Goal: Task Accomplishment & Management: Manage account settings

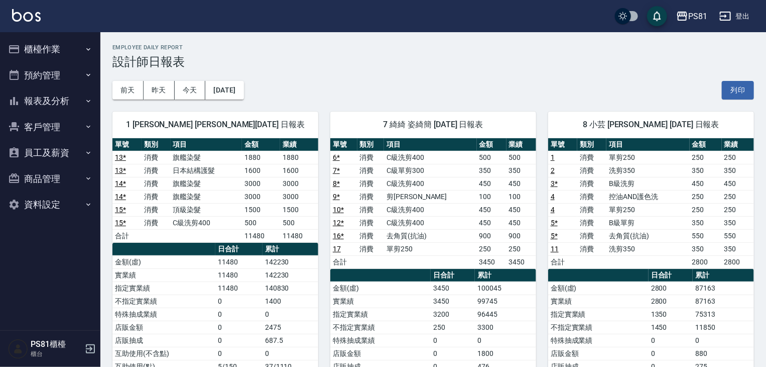
click at [62, 56] on button "櫃檯作業" at bounding box center [50, 49] width 92 height 26
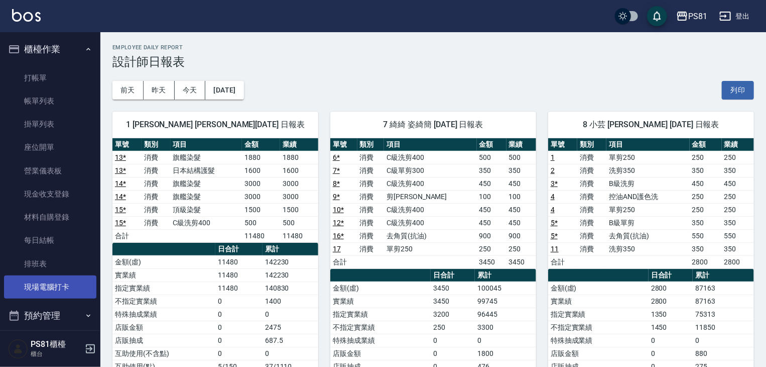
click at [53, 295] on link "現場電腦打卡" at bounding box center [50, 286] width 92 height 23
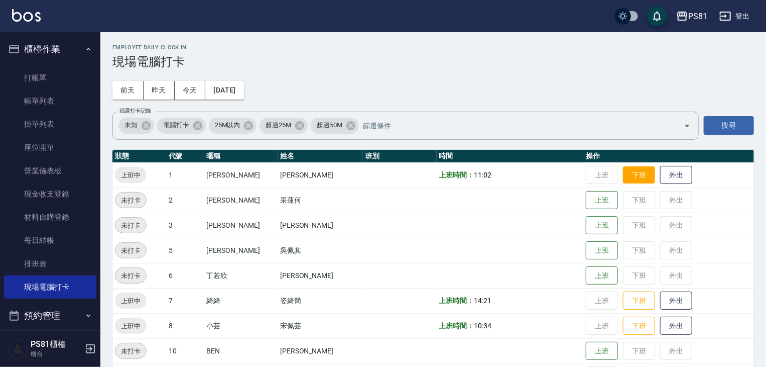
click at [633, 179] on button "下班" at bounding box center [639, 175] width 32 height 18
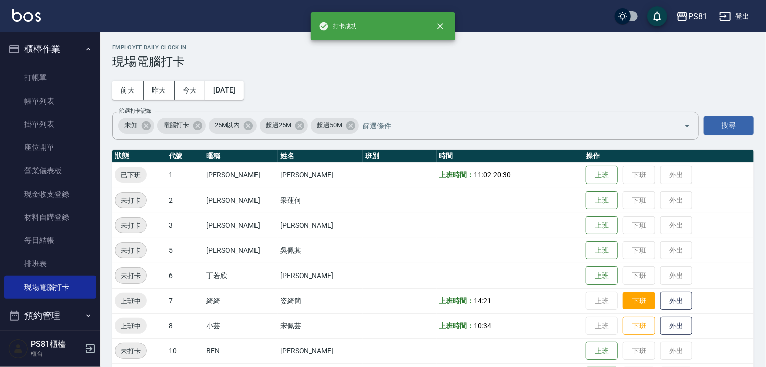
click at [623, 299] on button "下班" at bounding box center [639, 301] width 32 height 18
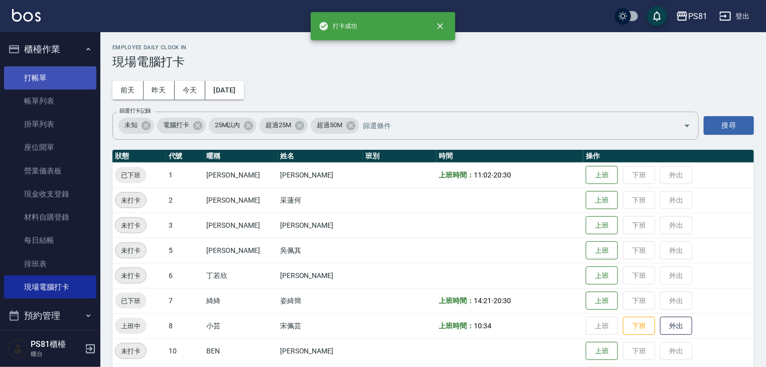
click at [52, 85] on link "打帳單" at bounding box center [50, 77] width 92 height 23
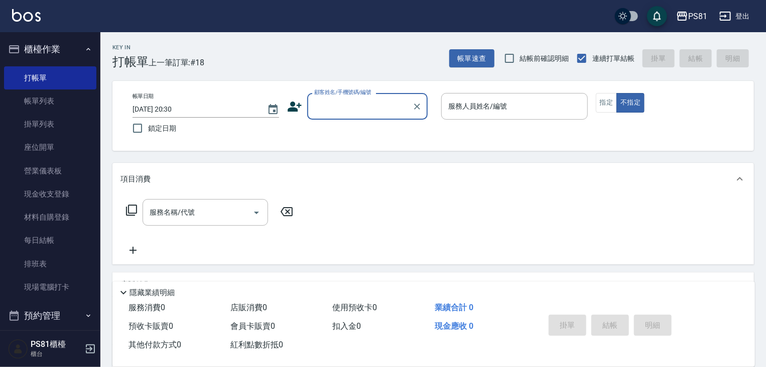
click at [346, 94] on label "顧客姓名/手機號碼/編號" at bounding box center [342, 92] width 57 height 8
click at [346, 97] on input "顧客姓名/手機號碼/編號" at bounding box center [360, 106] width 96 height 18
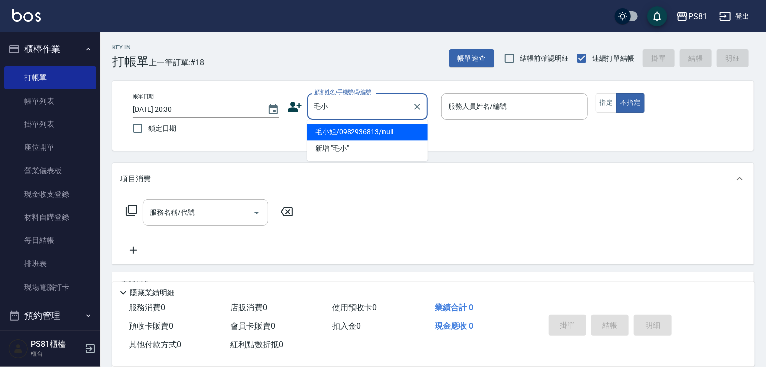
click at [416, 134] on li "毛小姐/0982936813/null" at bounding box center [367, 132] width 121 height 17
type input "毛小姐/0982936813/null"
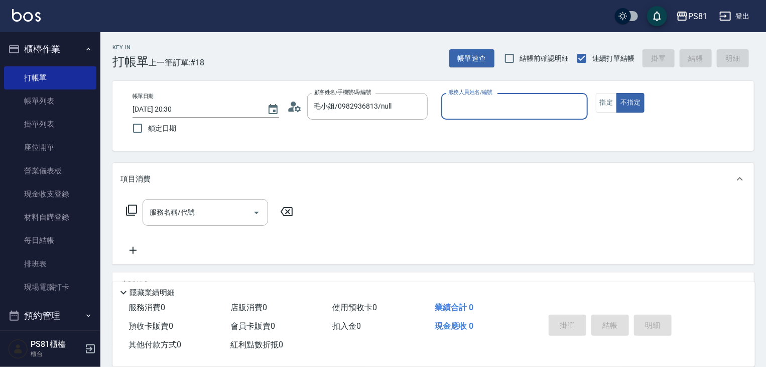
type input "采蓮-2"
click at [677, 121] on div "帳單日期 [DATE] 20:30 鎖定日期 顧客姓名/手機號碼/編號 毛小姐/0982936813/null 顧客姓名/手機號碼/編號 服務人員姓名/編號 …" at bounding box center [434, 116] width 618 height 46
click at [598, 105] on button "指定" at bounding box center [607, 103] width 22 height 20
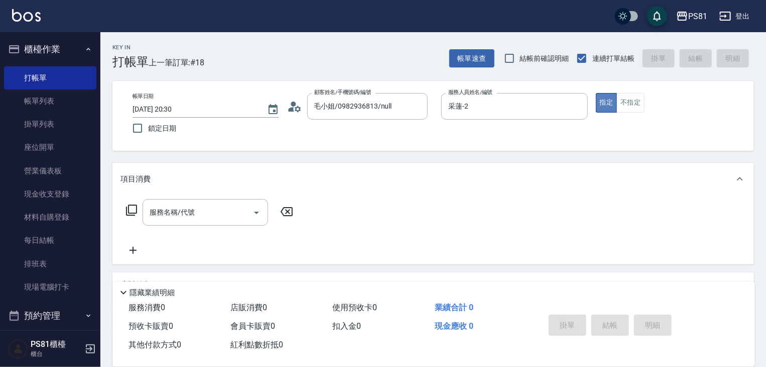
click at [598, 105] on button "指定" at bounding box center [607, 103] width 22 height 20
click at [599, 105] on button "指定" at bounding box center [607, 103] width 22 height 20
click at [601, 104] on button "指定" at bounding box center [607, 103] width 22 height 20
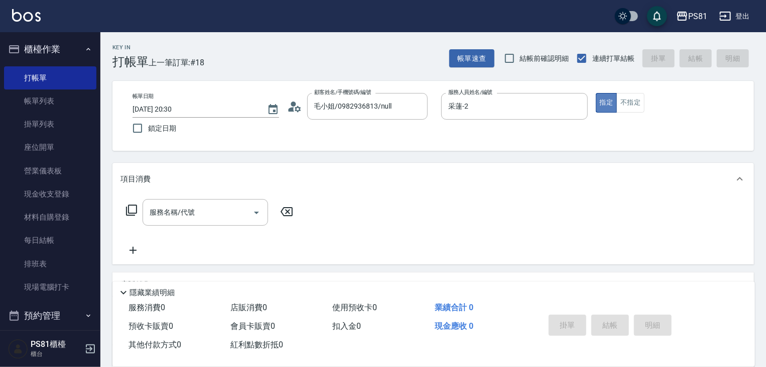
click at [601, 104] on button "指定" at bounding box center [607, 103] width 22 height 20
drag, startPoint x: 601, startPoint y: 104, endPoint x: 610, endPoint y: 118, distance: 16.6
click at [602, 105] on button "指定" at bounding box center [607, 103] width 22 height 20
click at [603, 110] on button "指定" at bounding box center [607, 103] width 22 height 20
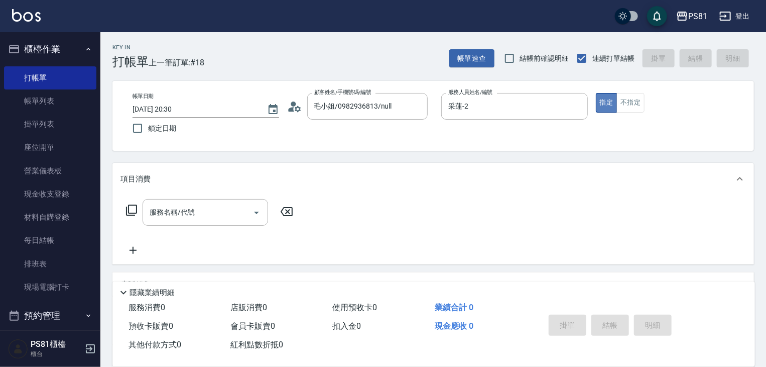
click at [603, 110] on button "指定" at bounding box center [607, 103] width 22 height 20
click at [611, 100] on button "指定" at bounding box center [607, 103] width 22 height 20
click at [609, 136] on div "帳單日期 [DATE] 20:30 鎖定日期 顧客姓名/手機號碼/編號 毛小姐/0982936813/null 顧客姓名/手機號碼/編號 服務人員姓名/編號 …" at bounding box center [434, 116] width 618 height 46
click at [599, 105] on button "指定" at bounding box center [607, 103] width 22 height 20
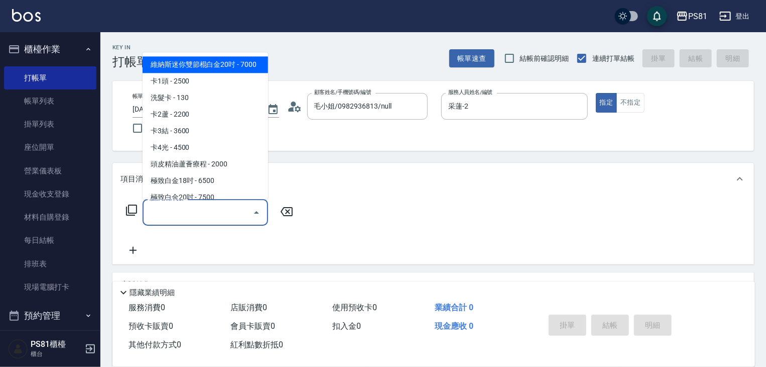
click at [189, 217] on input "服務名稱/代號" at bounding box center [197, 212] width 101 height 18
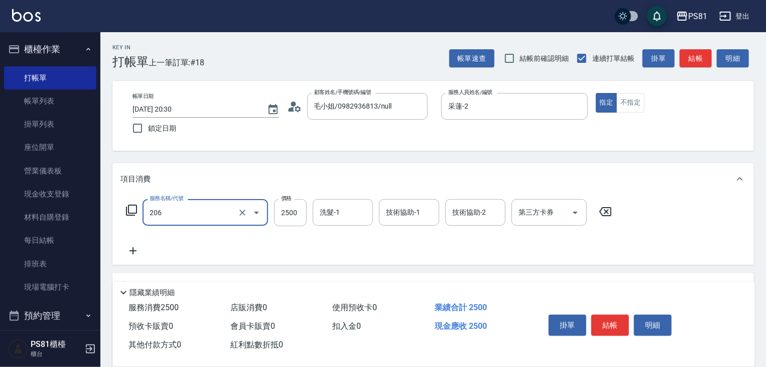
type input "錫紙燙2500(206)"
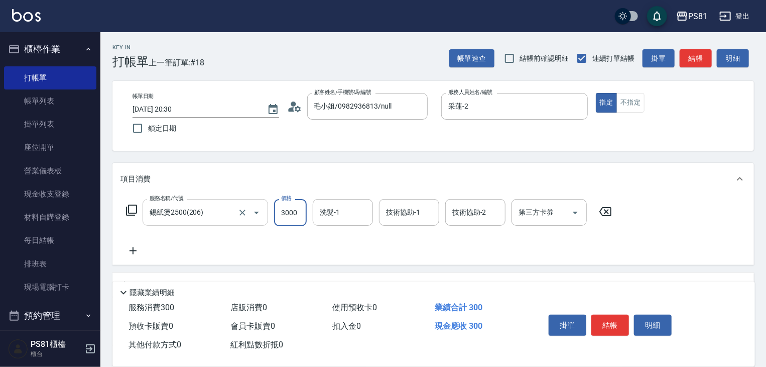
type input "3000"
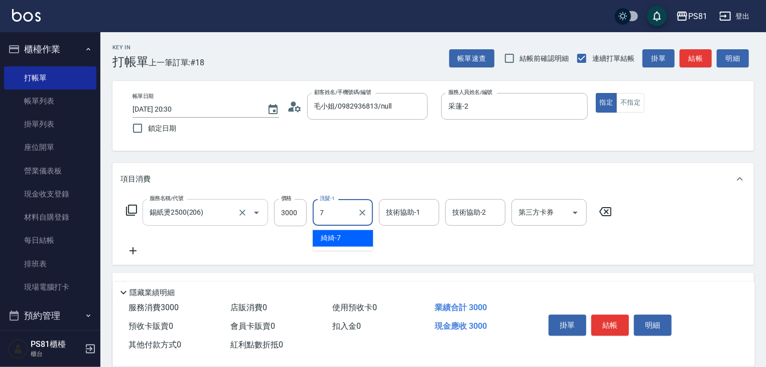
type input "綺綺-7"
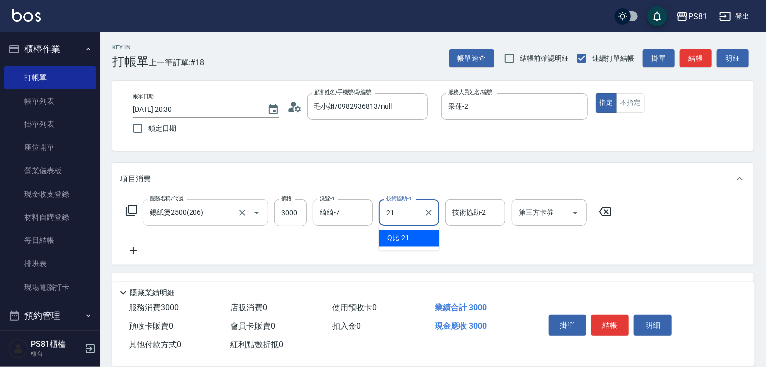
type input "Q比-21"
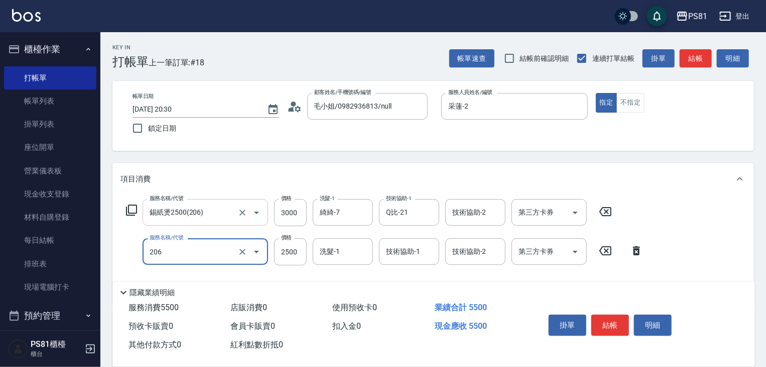
type input "錫紙燙2500(206)"
type input "3000"
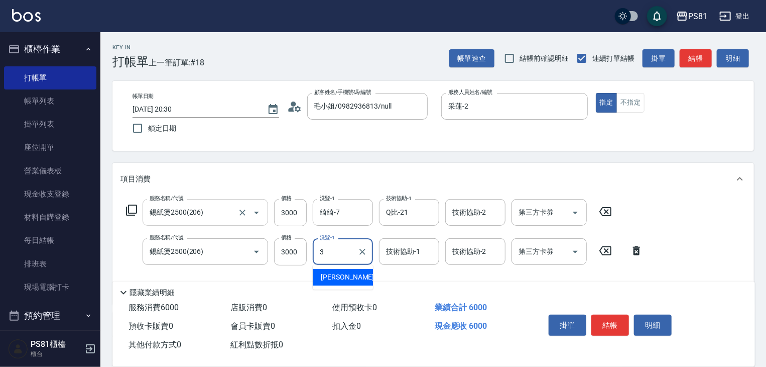
type input "[PERSON_NAME]-3"
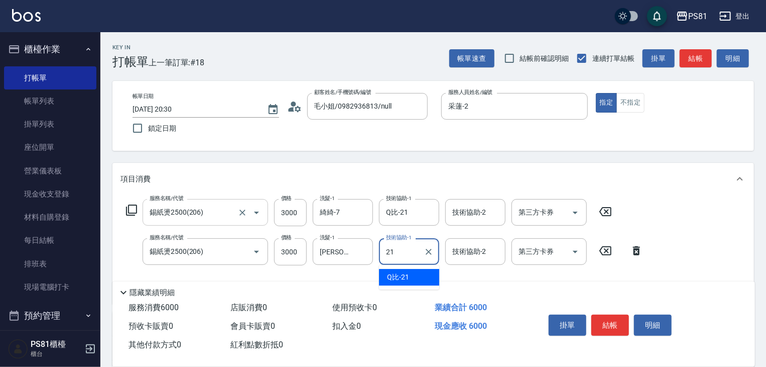
type input "Q比-21"
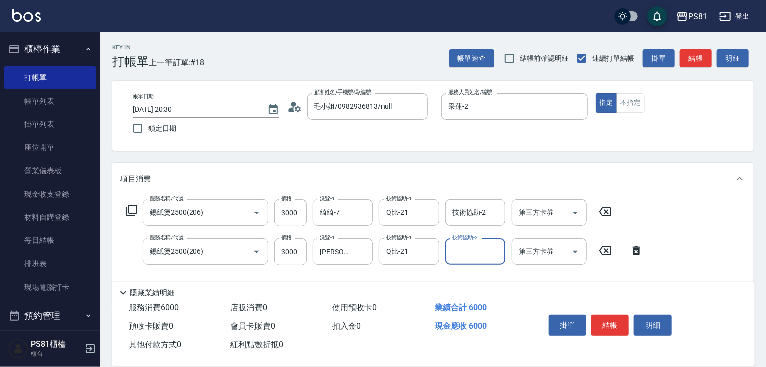
click at [712, 240] on div "服務名稱/代號 錫紙燙2500(206) 服務名稱/代號 價格 3000 價格 洗髮-1 綺綺-7 洗髮-1 技術協助-1 Q比-21 技術協助-1 技術協助…" at bounding box center [433, 249] width 642 height 109
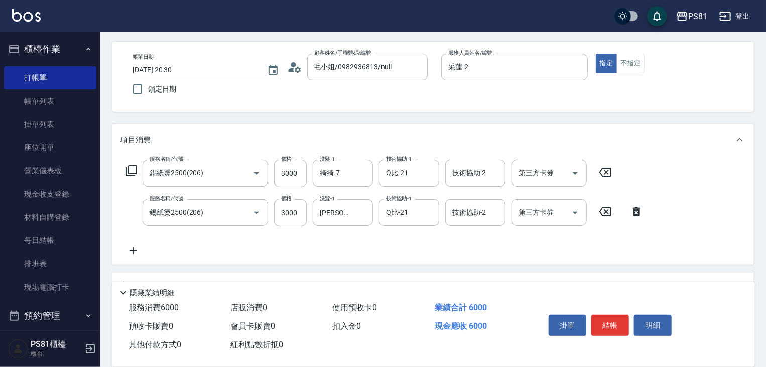
scroll to position [42, 0]
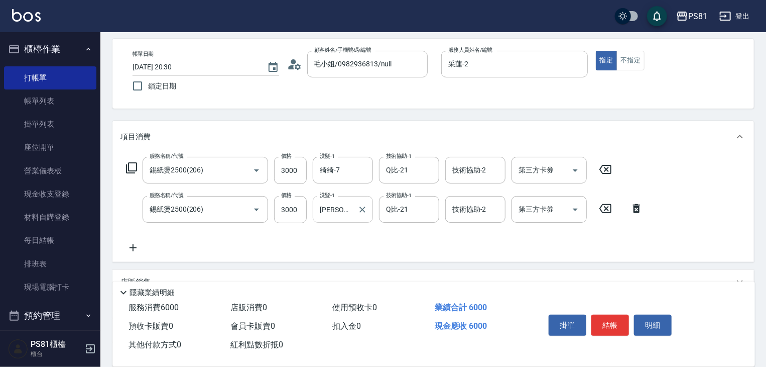
drag, startPoint x: 364, startPoint y: 209, endPoint x: 356, endPoint y: 210, distance: 8.6
click at [362, 209] on icon "Clear" at bounding box center [363, 209] width 10 height 10
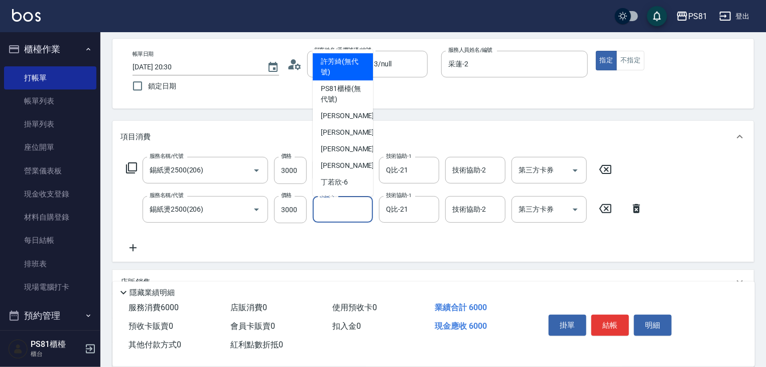
click at [353, 210] on input "洗髮-1" at bounding box center [342, 209] width 51 height 18
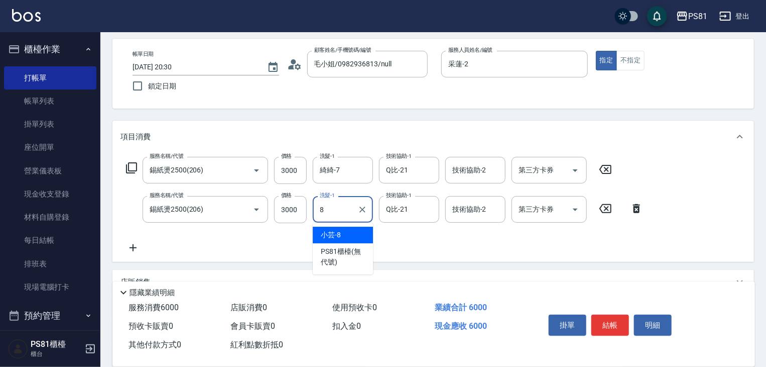
type input "小芸-8"
click at [373, 239] on div "服務名稱/代號 錫紙燙2500(206) 服務名稱/代號 價格 3000 價格 洗髮-1 綺綺-7 洗髮-1 技術協助-1 Q比-21 技術協助-1 技術協助…" at bounding box center [385, 205] width 529 height 97
click at [430, 212] on icon "Clear" at bounding box center [429, 209] width 10 height 10
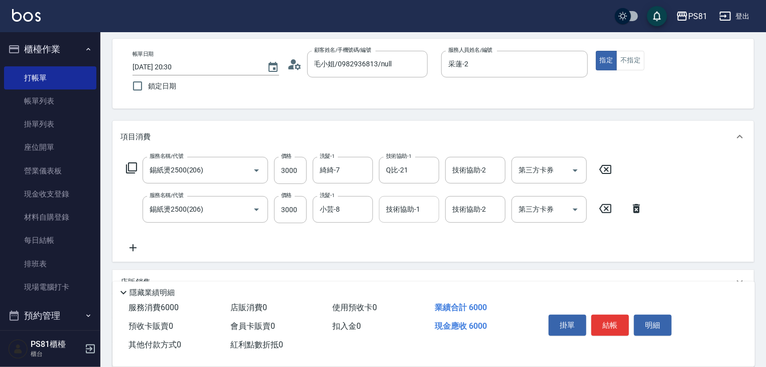
click at [426, 244] on div "服務名稱/代號 錫紙燙2500(206) 服務名稱/代號 價格 3000 價格 洗髮-1 綺綺-7 洗髮-1 技術協助-1 Q比-21 技術協助-1 技術協助…" at bounding box center [385, 205] width 529 height 97
click at [420, 244] on div "服務名稱/代號 錫紙燙2500(206) 服務名稱/代號 價格 3000 價格 洗髮-1 綺綺-7 洗髮-1 技術協助-1 Q比-21 技術協助-1 技術協助…" at bounding box center [385, 205] width 529 height 97
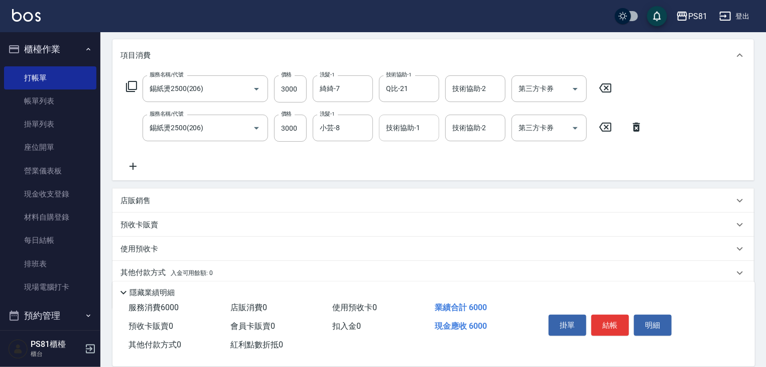
scroll to position [161, 0]
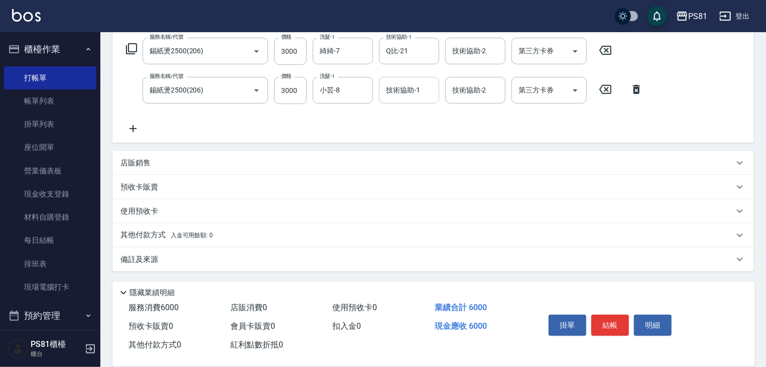
click at [139, 229] on p "其他付款方式 入金可用餘額: 0" at bounding box center [167, 234] width 92 height 11
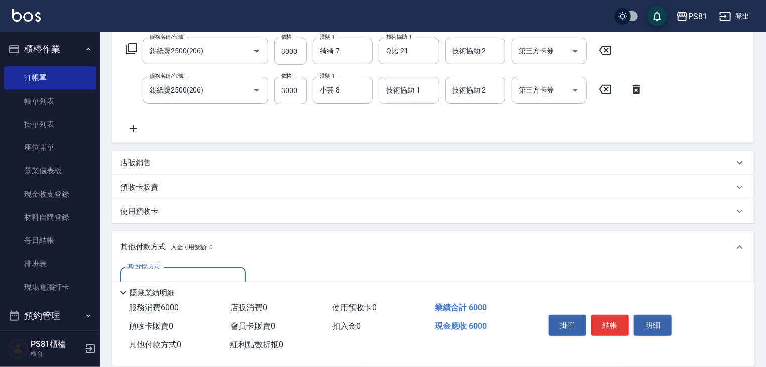
scroll to position [279, 0]
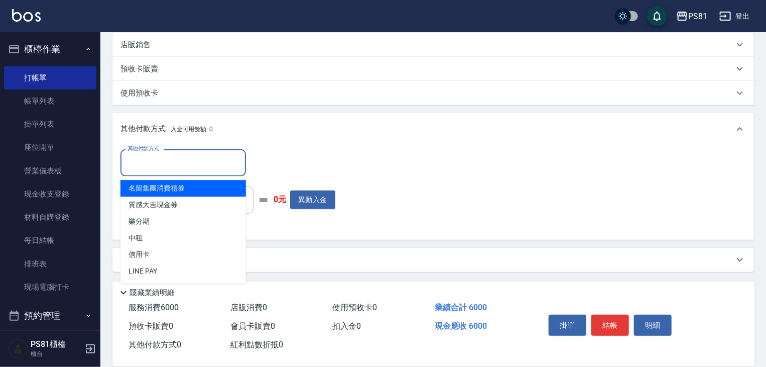
click at [226, 162] on input "其他付款方式" at bounding box center [183, 163] width 117 height 18
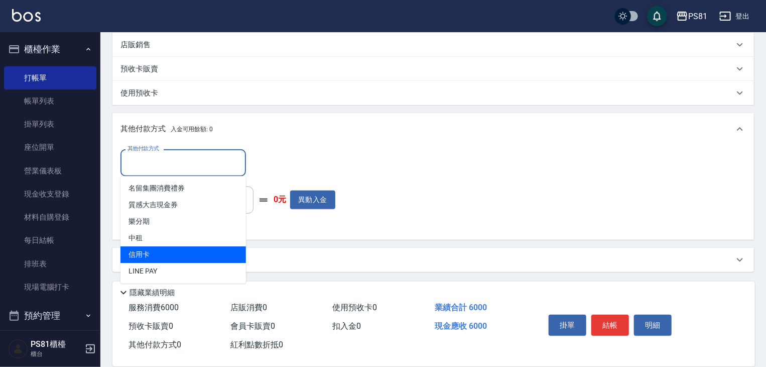
click at [181, 250] on span "信用卡" at bounding box center [184, 254] width 126 height 17
type input "信用卡"
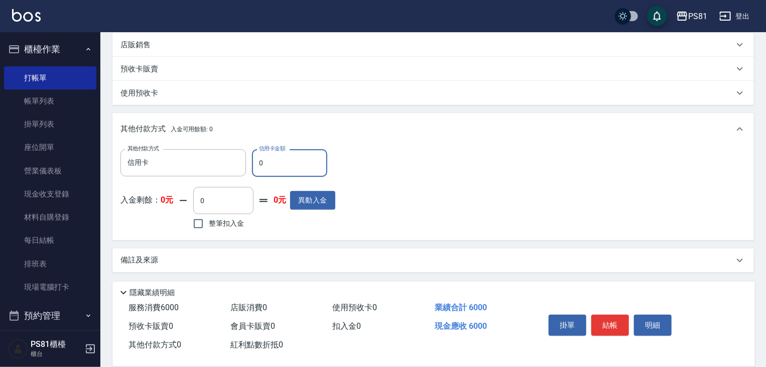
click at [275, 167] on input "0" at bounding box center [289, 162] width 75 height 27
type input "6000"
drag, startPoint x: 398, startPoint y: 179, endPoint x: 451, endPoint y: 197, distance: 56.7
click at [402, 180] on div "其他付款方式 信用卡 其他付款方式 信用卡金額 6000 信用卡金額 入金剩餘： 0元 0 ​ 整筆扣入金 0元 異動入金" at bounding box center [434, 190] width 626 height 82
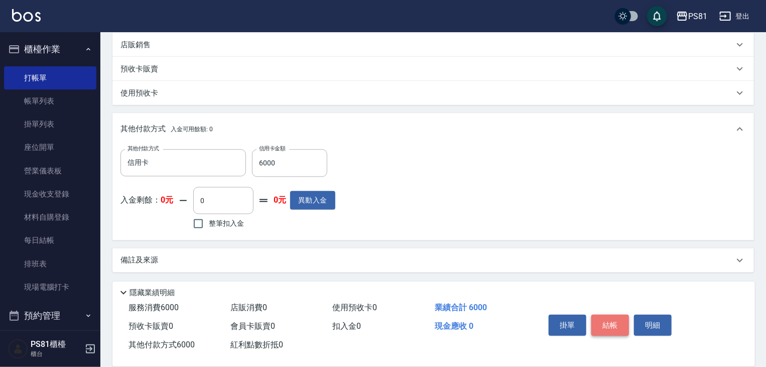
click at [612, 327] on button "結帳" at bounding box center [611, 324] width 38 height 21
type input "[DATE] 20:36"
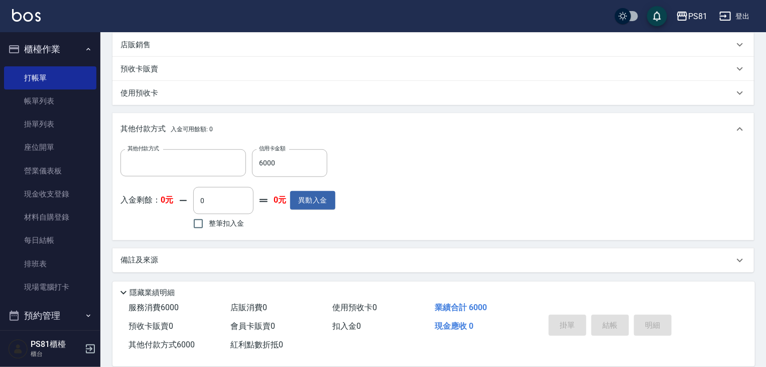
scroll to position [0, 0]
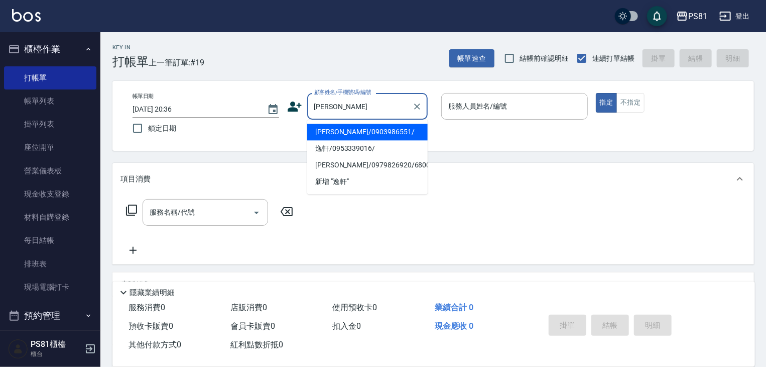
click at [393, 128] on li "[PERSON_NAME]/0903986551/" at bounding box center [367, 132] width 121 height 17
type input "[PERSON_NAME]/0903986551/"
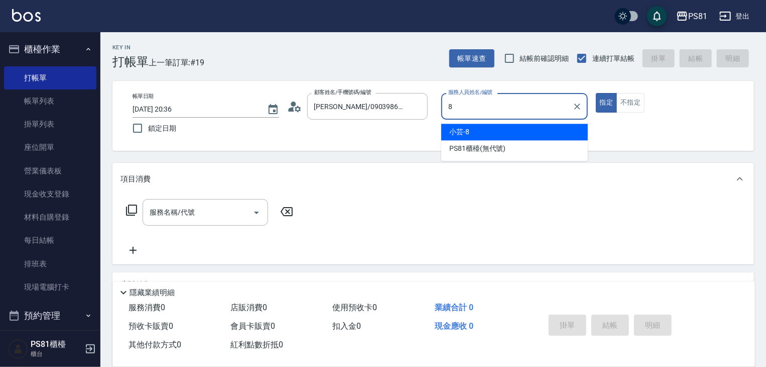
type input "小芸-8"
type button "true"
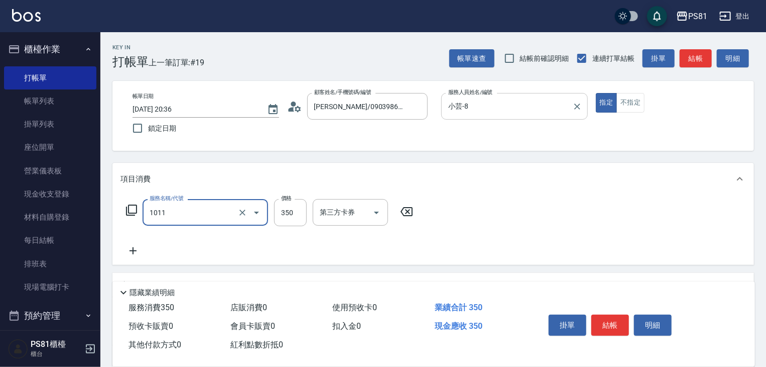
type input "B級單剪(1011)"
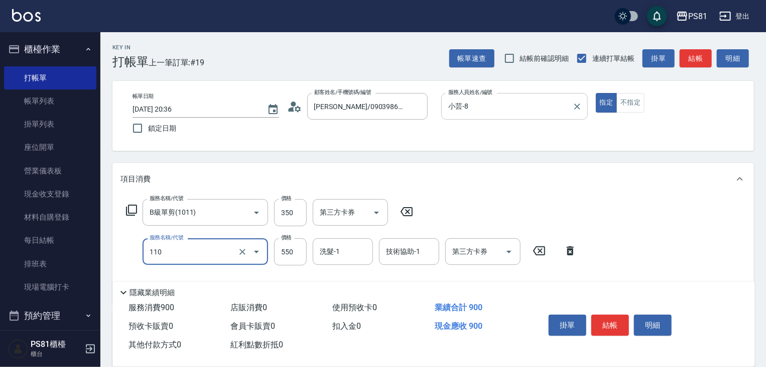
type input "去角質(抗油)(110)"
click at [610, 317] on button "結帳" at bounding box center [611, 324] width 38 height 21
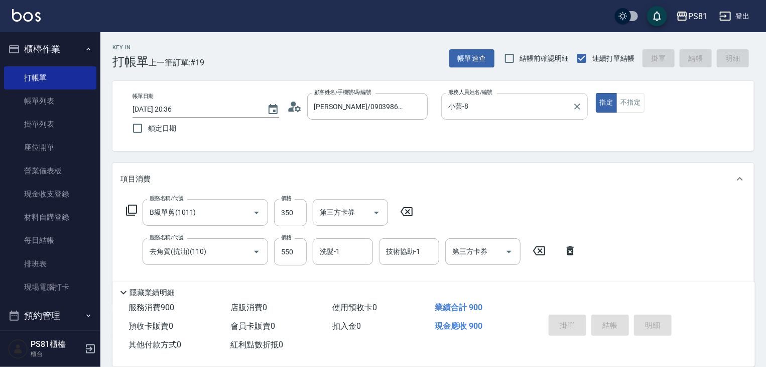
type input "[DATE] 20:37"
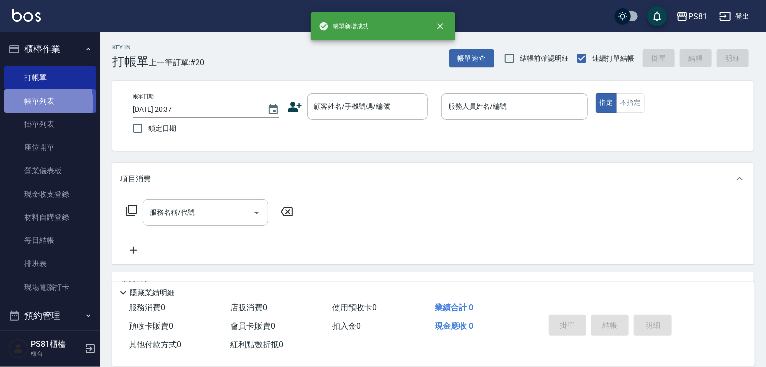
click at [36, 103] on link "帳單列表" at bounding box center [50, 100] width 92 height 23
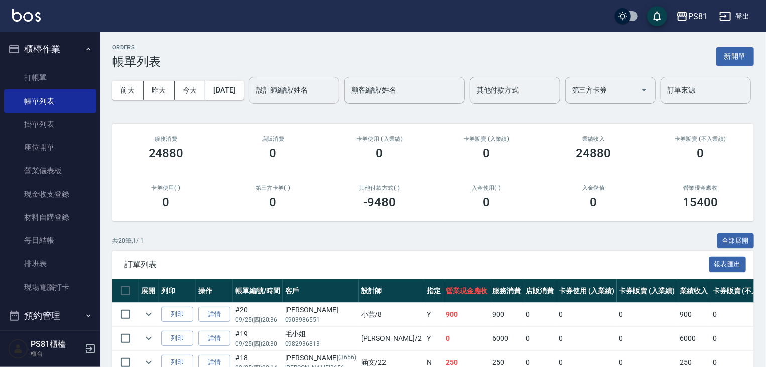
click at [254, 99] on input "設計師編號/姓名" at bounding box center [294, 90] width 81 height 18
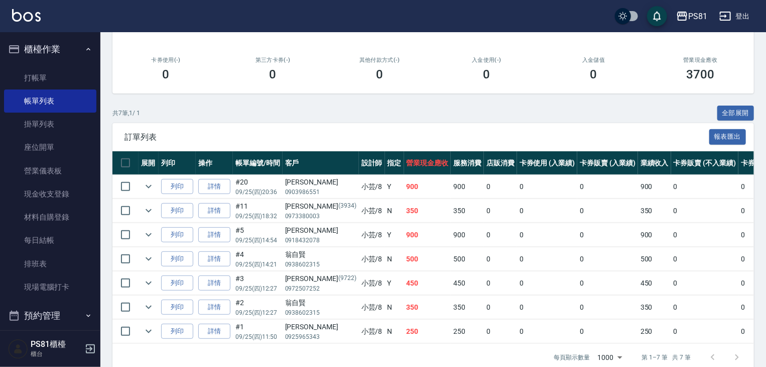
scroll to position [181, 0]
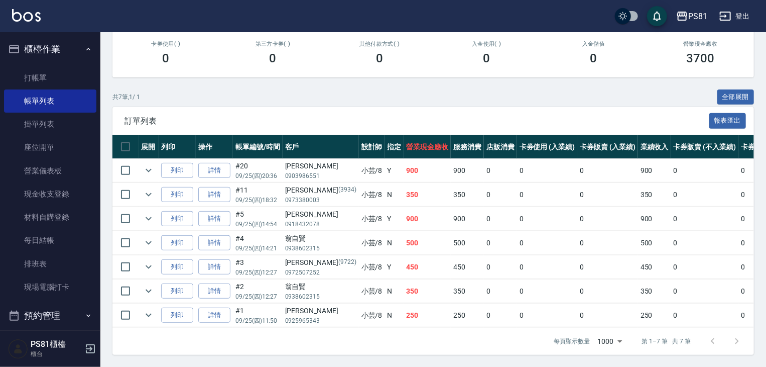
type input "小芸-8"
click at [79, 50] on button "櫃檯作業" at bounding box center [50, 49] width 92 height 26
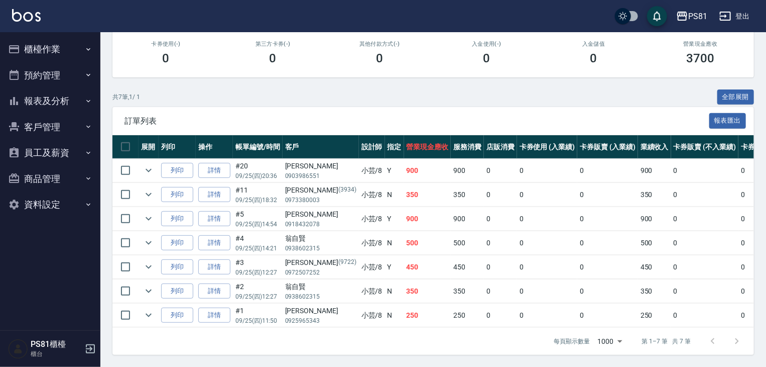
click at [61, 107] on button "報表及分析" at bounding box center [50, 101] width 92 height 26
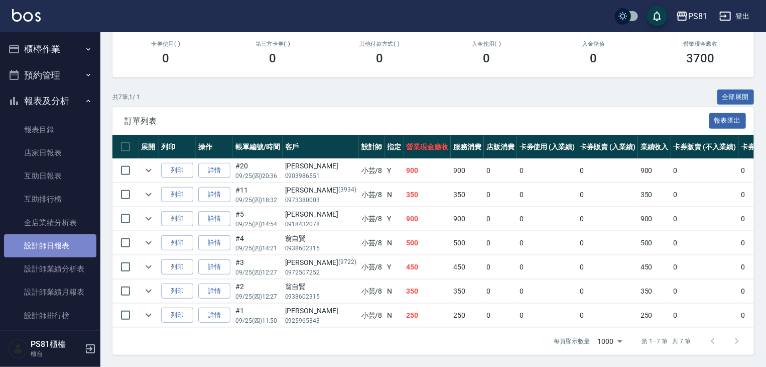
click at [70, 252] on link "設計師日報表" at bounding box center [50, 245] width 92 height 23
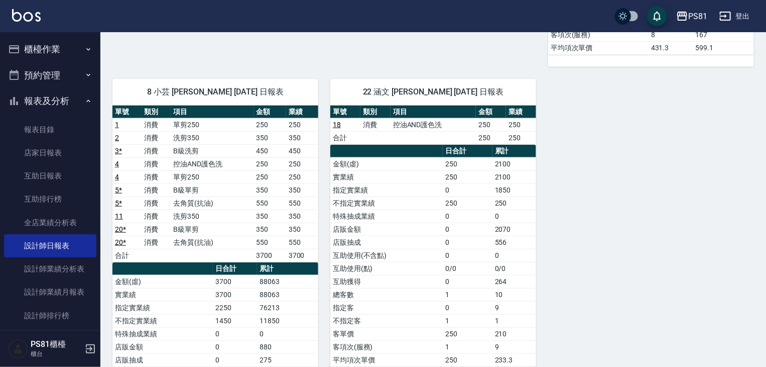
scroll to position [552, 0]
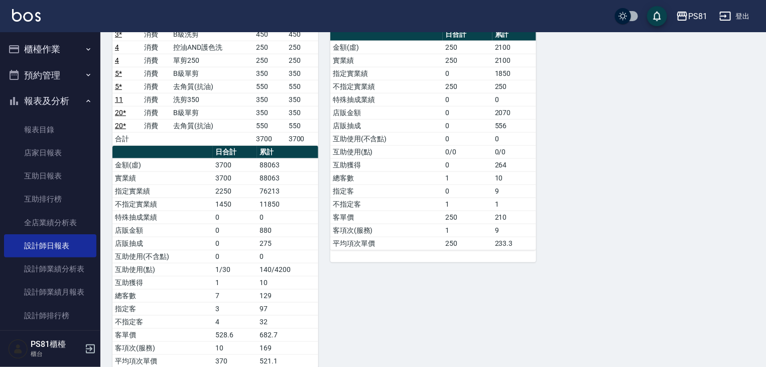
drag, startPoint x: 64, startPoint y: 101, endPoint x: 64, endPoint y: 79, distance: 22.1
click at [63, 101] on button "報表及分析" at bounding box center [50, 101] width 92 height 26
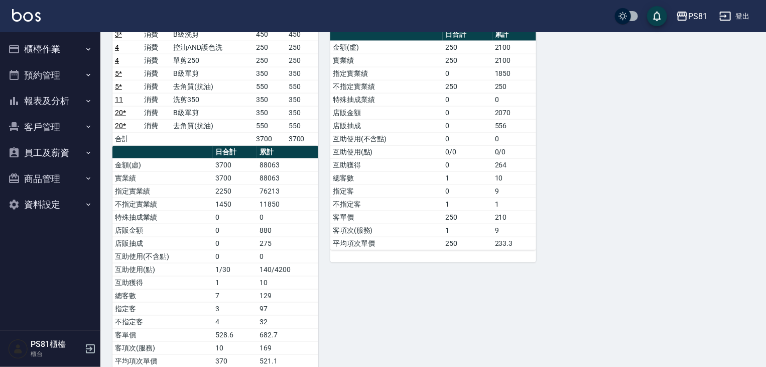
click at [56, 45] on button "櫃檯作業" at bounding box center [50, 49] width 92 height 26
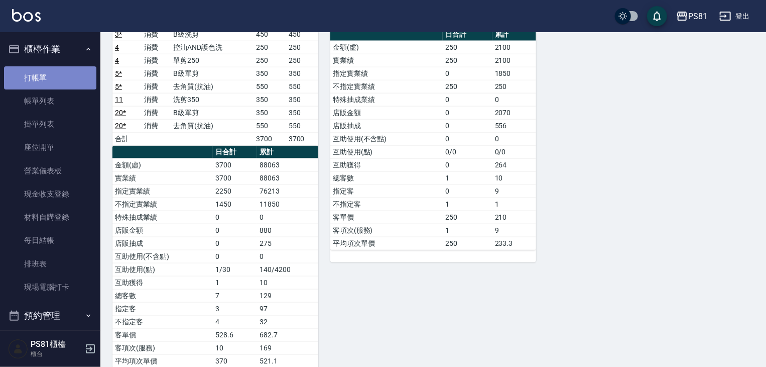
click at [57, 84] on link "打帳單" at bounding box center [50, 77] width 92 height 23
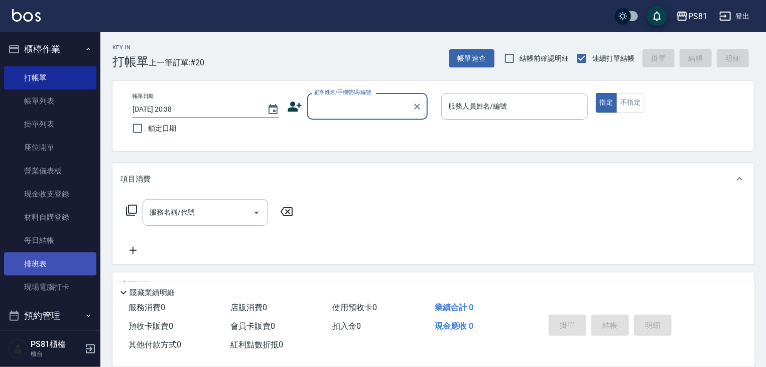
click at [66, 270] on link "排班表" at bounding box center [50, 263] width 92 height 23
